Goal: Navigation & Orientation: Find specific page/section

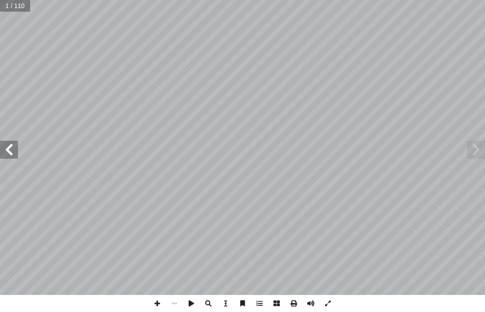
click at [469, 150] on span at bounding box center [476, 150] width 18 height 18
click at [467, 150] on span at bounding box center [476, 150] width 18 height 18
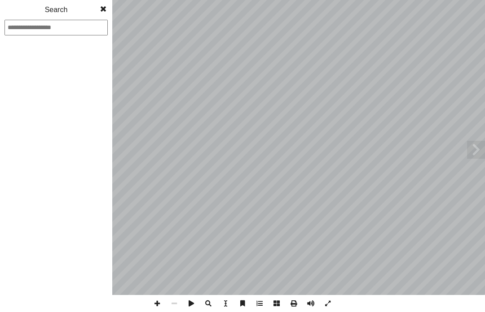
type input "*"
type input "**"
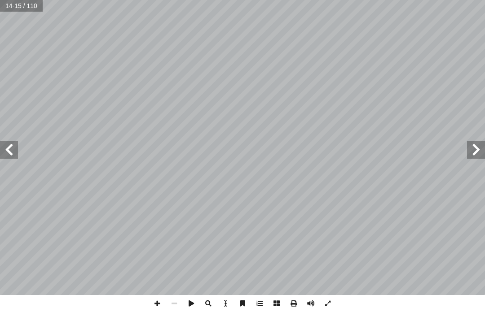
click at [0, 157] on span at bounding box center [9, 150] width 18 height 18
click at [13, 155] on span at bounding box center [9, 150] width 18 height 18
click at [7, 152] on span at bounding box center [9, 150] width 18 height 18
click at [7, 150] on span at bounding box center [9, 150] width 18 height 18
click at [10, 148] on span at bounding box center [9, 150] width 18 height 18
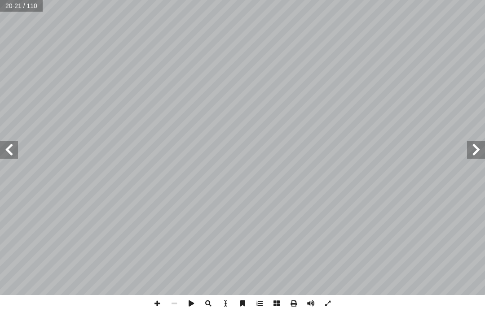
click at [6, 147] on span at bounding box center [9, 150] width 18 height 18
click at [6, 146] on span at bounding box center [9, 150] width 18 height 18
click at [7, 144] on span at bounding box center [9, 150] width 18 height 18
click at [12, 145] on span at bounding box center [9, 150] width 18 height 18
click at [3, 148] on span at bounding box center [9, 150] width 18 height 18
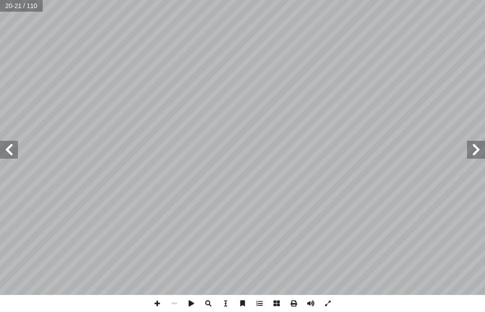
click at [5, 144] on span at bounding box center [9, 150] width 18 height 18
click at [4, 145] on span at bounding box center [9, 150] width 18 height 18
click at [4, 144] on span at bounding box center [9, 150] width 18 height 18
click at [3, 144] on span at bounding box center [9, 150] width 18 height 18
click at [1, 144] on span at bounding box center [9, 150] width 18 height 18
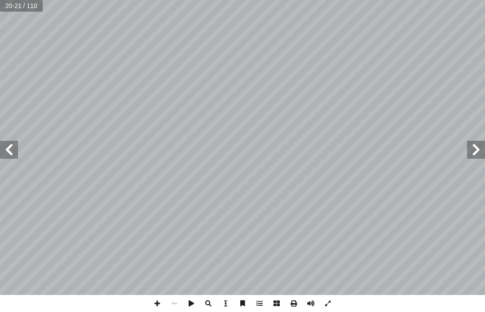
click at [8, 149] on span at bounding box center [9, 150] width 18 height 18
click at [13, 150] on span at bounding box center [9, 150] width 18 height 18
click at [6, 148] on span at bounding box center [9, 150] width 18 height 18
click at [0, 149] on span at bounding box center [9, 150] width 18 height 18
click at [0, 146] on span at bounding box center [9, 150] width 18 height 18
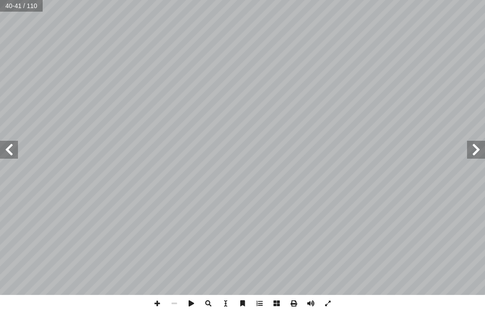
click at [1, 143] on span at bounding box center [9, 150] width 18 height 18
click at [0, 144] on span at bounding box center [9, 150] width 18 height 18
click at [2, 143] on span at bounding box center [9, 150] width 18 height 18
click at [1, 142] on span at bounding box center [9, 150] width 18 height 18
click at [2, 142] on span at bounding box center [9, 150] width 18 height 18
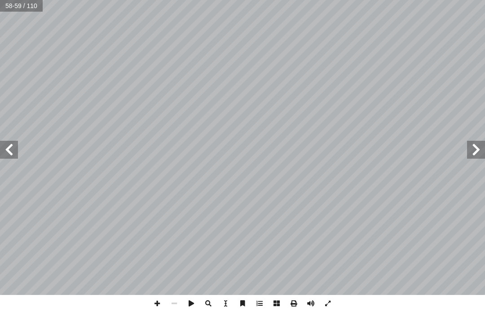
click at [6, 142] on span at bounding box center [9, 150] width 18 height 18
click at [14, 147] on span at bounding box center [9, 150] width 18 height 18
click at [4, 147] on span at bounding box center [9, 150] width 18 height 18
click at [6, 147] on span at bounding box center [9, 150] width 18 height 18
click at [4, 146] on span at bounding box center [9, 150] width 18 height 18
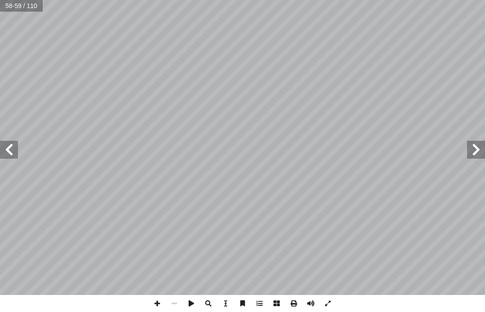
click at [2, 146] on span at bounding box center [9, 150] width 18 height 18
click at [3, 147] on span at bounding box center [9, 150] width 18 height 18
click at [4, 149] on span at bounding box center [9, 150] width 18 height 18
click at [2, 150] on span at bounding box center [9, 150] width 18 height 18
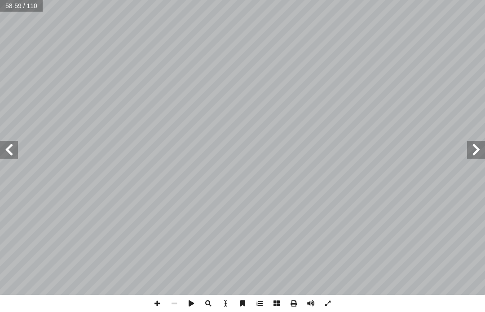
click at [4, 151] on span at bounding box center [9, 150] width 18 height 18
click at [1, 152] on span at bounding box center [9, 150] width 18 height 18
click at [2, 154] on span at bounding box center [9, 150] width 18 height 18
click at [0, 153] on span at bounding box center [9, 150] width 18 height 18
click at [474, 150] on span at bounding box center [476, 150] width 18 height 18
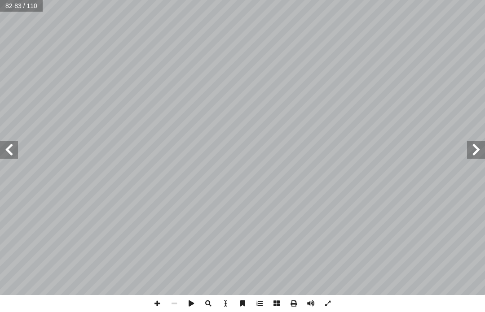
click at [3, 149] on span at bounding box center [9, 150] width 18 height 18
